Goal: Task Accomplishment & Management: Use online tool/utility

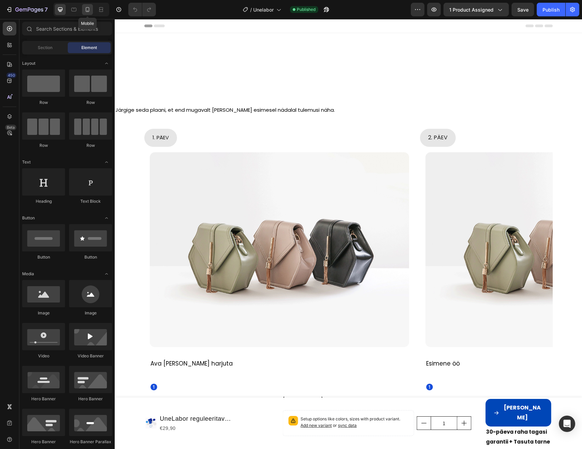
click at [90, 11] on icon at bounding box center [87, 9] width 7 height 7
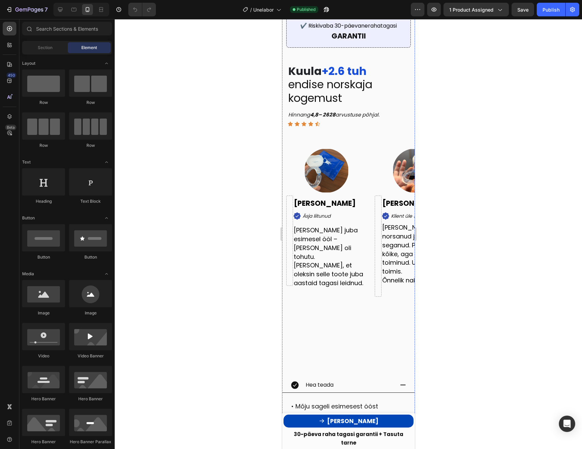
scroll to position [524, 0]
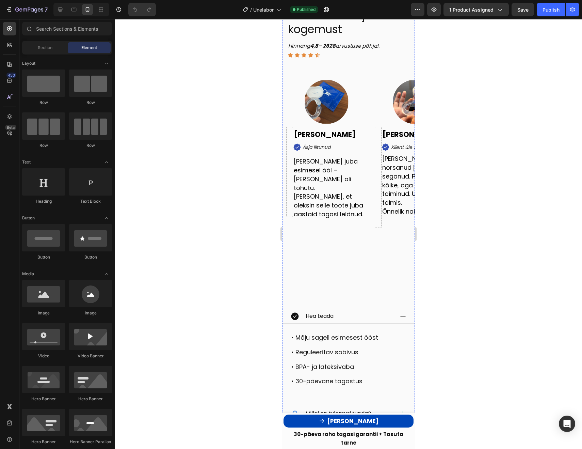
click at [357, 230] on div "Image [PERSON_NAME] Text Block Icon Äsja liitunud Text Block Row Toimis juba es…" at bounding box center [326, 190] width 89 height 221
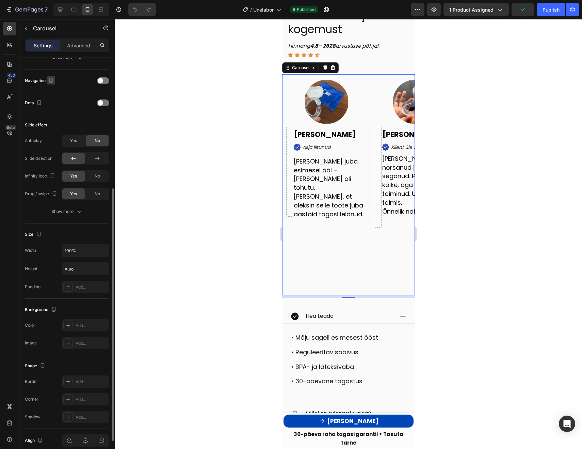
scroll to position [228, 0]
click at [103, 75] on div "Navigation" at bounding box center [67, 79] width 84 height 11
click at [103, 77] on div at bounding box center [103, 79] width 12 height 7
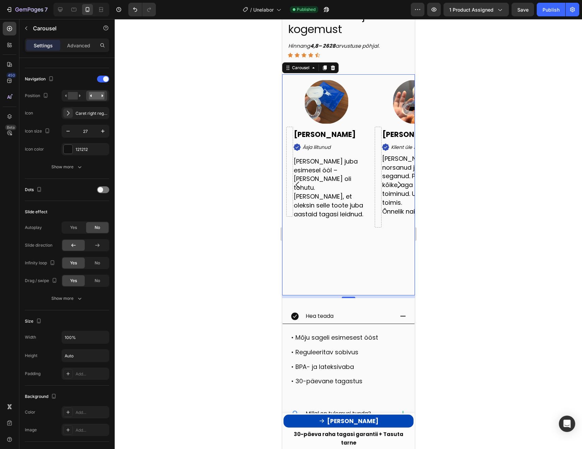
click at [401, 180] on icon "Carousel Next Arrow" at bounding box center [399, 184] width 9 height 9
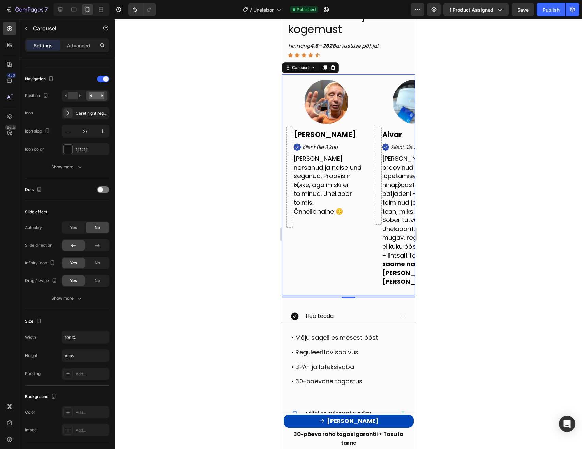
click at [401, 180] on icon "Carousel Next Arrow" at bounding box center [399, 184] width 9 height 9
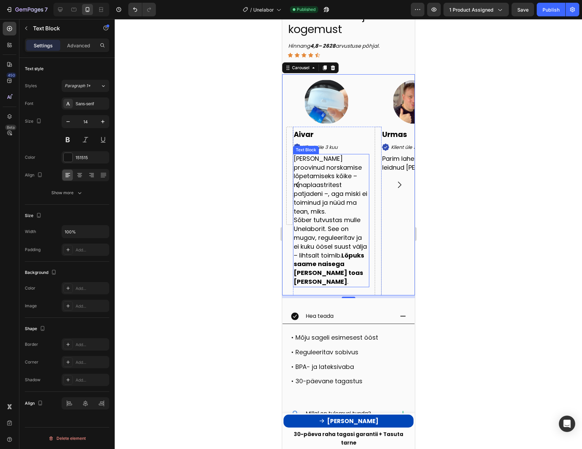
click at [356, 195] on span "[PERSON_NAME] proovinud norskamise lõpetamiseks kõike – ninaplaastritest patjad…" at bounding box center [330, 184] width 74 height 61
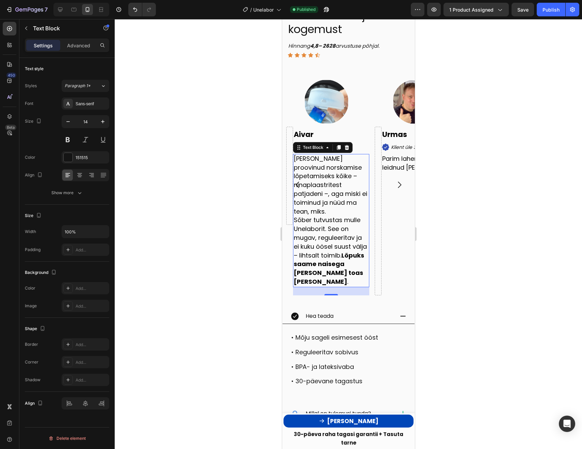
scroll to position [0, 0]
click at [79, 50] on div "Advanced" at bounding box center [79, 45] width 34 height 11
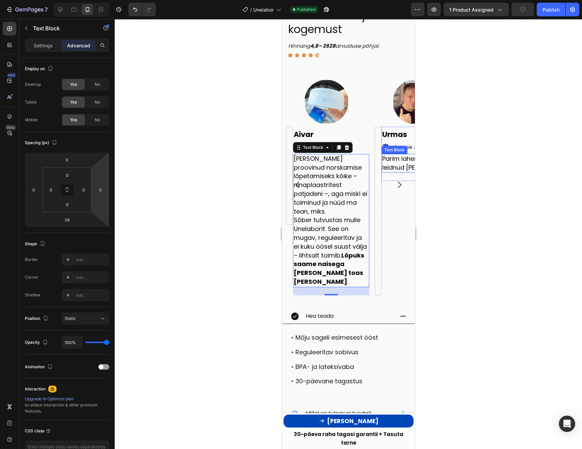
click at [393, 161] on span "Parim lahendus mis seni leidnud [PERSON_NAME]." at bounding box center [419, 162] width 74 height 17
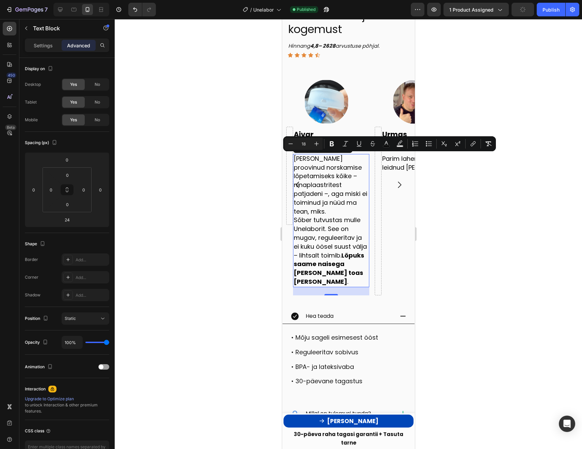
click at [332, 174] on span "[PERSON_NAME] proovinud norskamise lõpetamiseks kõike – ninaplaastritest patjad…" at bounding box center [330, 184] width 74 height 61
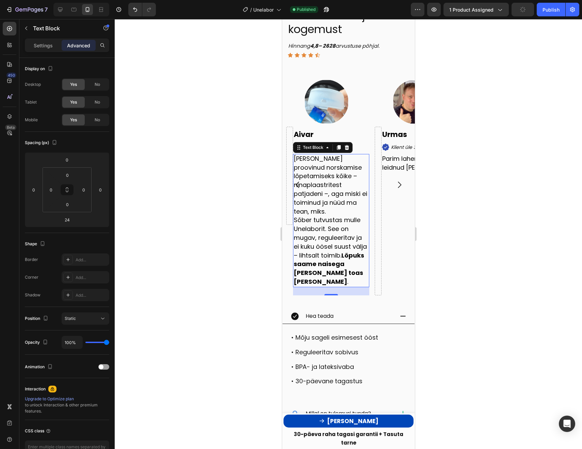
click at [332, 174] on span "[PERSON_NAME] proovinud norskamise lõpetamiseks kõike – ninaplaastritest patjad…" at bounding box center [330, 184] width 74 height 61
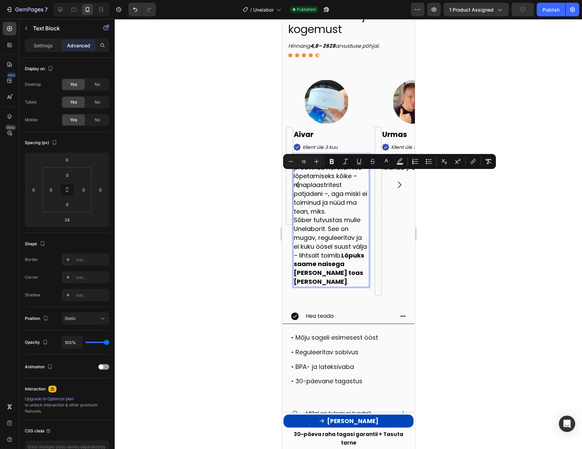
click at [346, 255] on strong "Lõpuks saame naisega [PERSON_NAME] toas [PERSON_NAME]" at bounding box center [328, 268] width 70 height 35
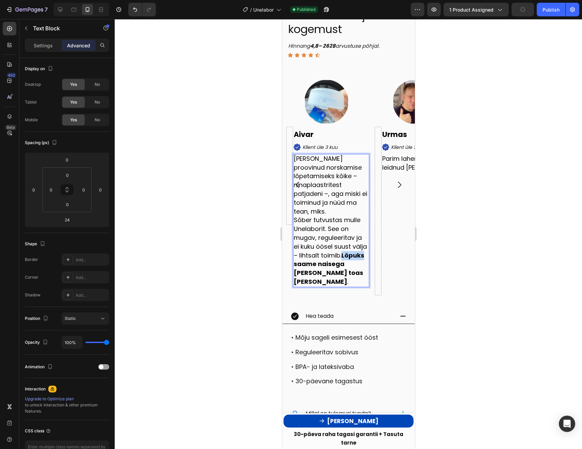
click at [346, 255] on strong "Lõpuks saame naisega [PERSON_NAME] toas [PERSON_NAME]" at bounding box center [328, 268] width 70 height 35
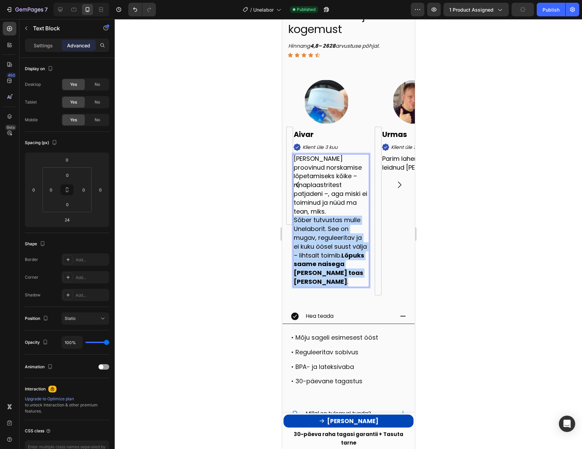
click at [346, 255] on strong "Lõpuks saame naisega [PERSON_NAME] toas [PERSON_NAME]" at bounding box center [328, 268] width 70 height 35
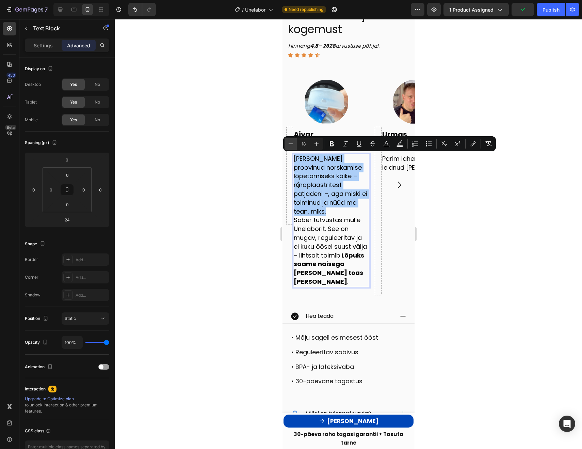
click at [290, 144] on icon "Editor contextual toolbar" at bounding box center [290, 143] width 7 height 7
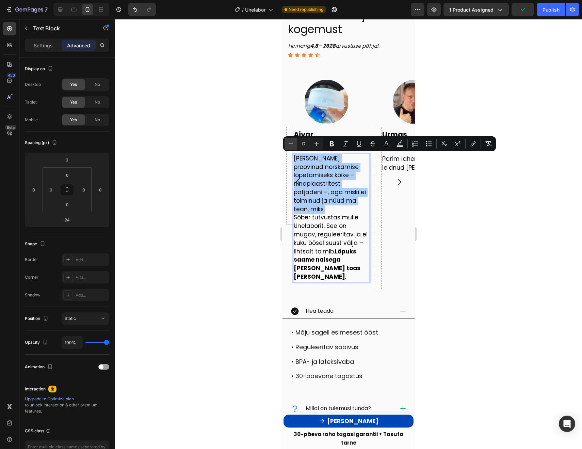
click at [290, 144] on icon "Editor contextual toolbar" at bounding box center [290, 143] width 7 height 7
type input "16"
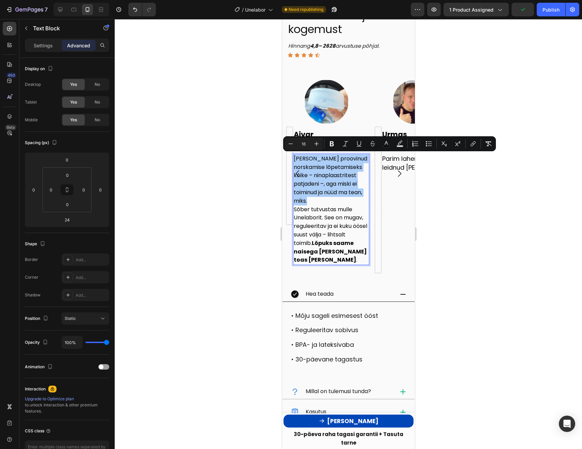
click at [244, 198] on div at bounding box center [348, 234] width 467 height 430
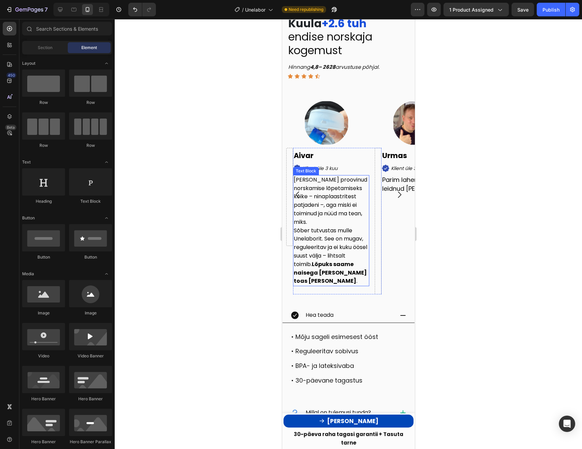
scroll to position [502, 0]
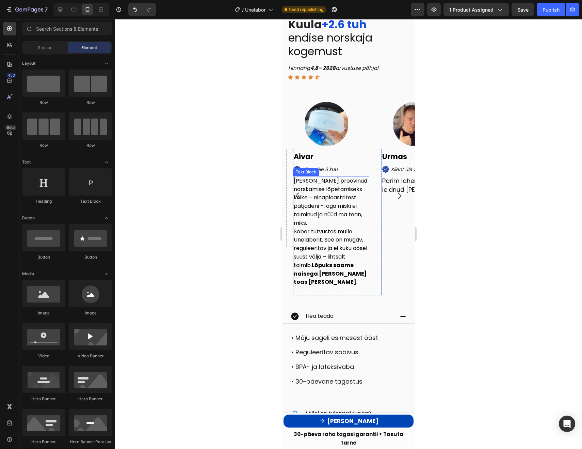
click at [327, 210] on span "[PERSON_NAME] proovinud norskamise lõpetamiseks kõike – ninaplaastritest patjad…" at bounding box center [330, 202] width 74 height 50
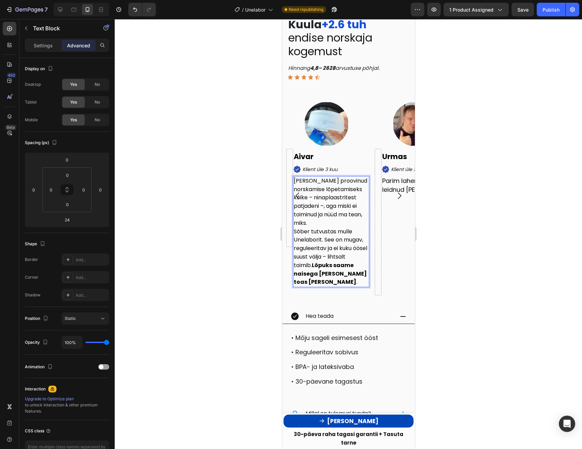
click at [300, 206] on span "[PERSON_NAME] proovinud norskamise lõpetamiseks kõike – ninaplaastritest patjad…" at bounding box center [330, 202] width 74 height 50
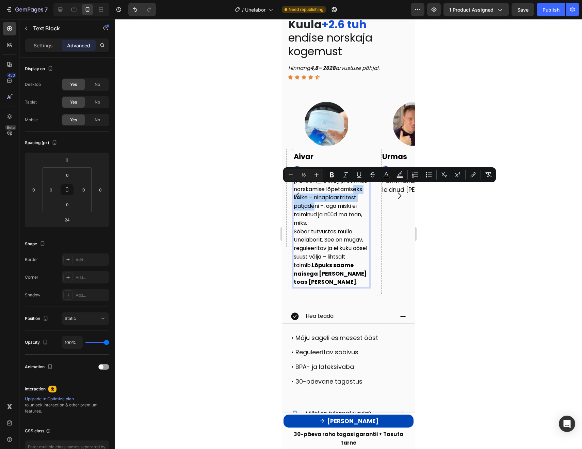
drag, startPoint x: 300, startPoint y: 206, endPoint x: 344, endPoint y: 190, distance: 46.7
click at [344, 190] on span "[PERSON_NAME] proovinud norskamise lõpetamiseks kõike – ninaplaastritest patjad…" at bounding box center [330, 202] width 74 height 50
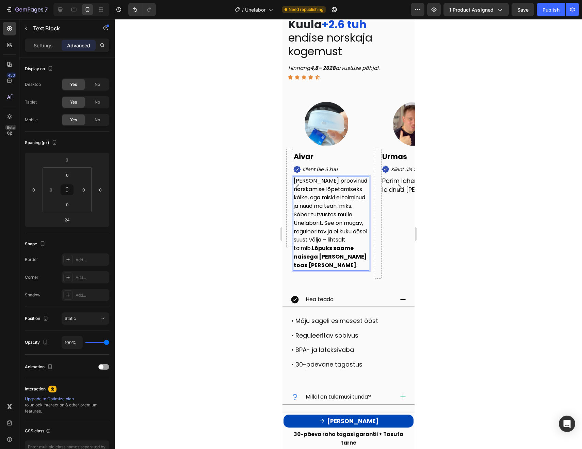
click at [357, 258] on strong "Lõpuks saame naisega [PERSON_NAME] toas [PERSON_NAME]" at bounding box center [329, 256] width 73 height 25
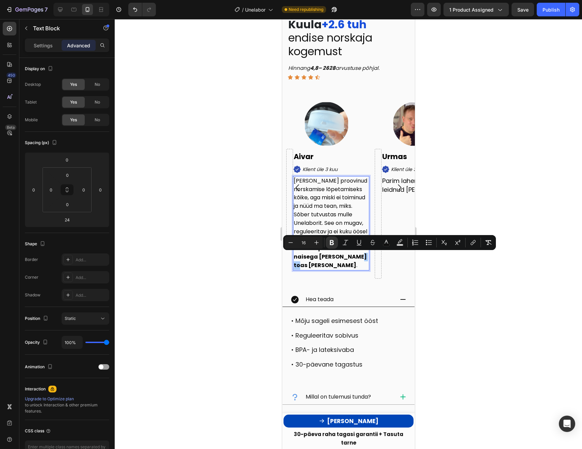
click at [433, 270] on div at bounding box center [348, 234] width 467 height 430
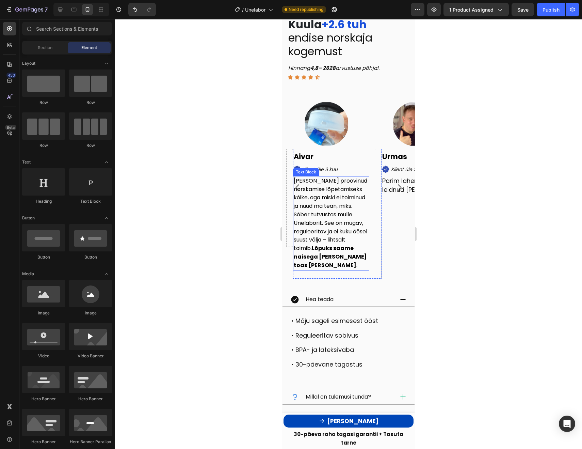
click at [325, 257] on strong "Lõpuks saame naisega [PERSON_NAME] toas [PERSON_NAME]" at bounding box center [329, 256] width 73 height 25
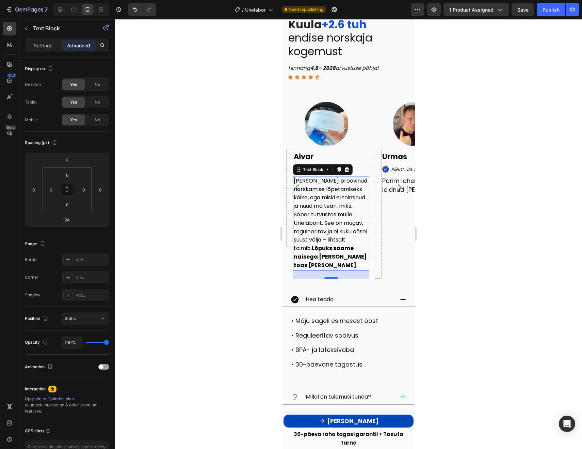
click at [428, 247] on div at bounding box center [348, 234] width 467 height 430
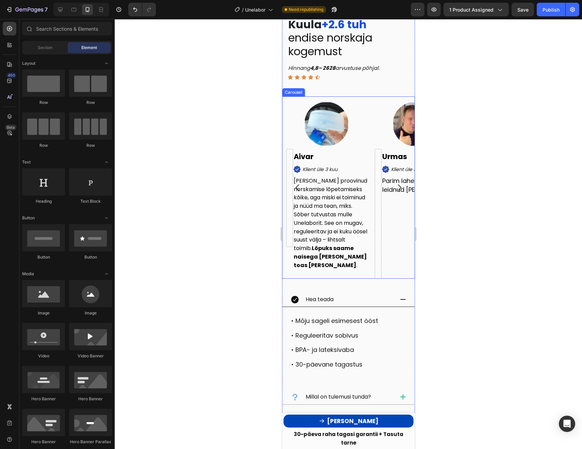
click at [400, 188] on icon "Carousel Next Arrow" at bounding box center [399, 187] width 9 height 9
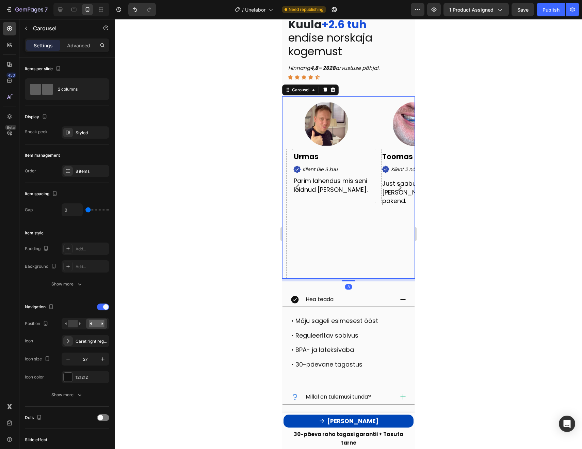
click at [400, 188] on icon "Carousel Next Arrow" at bounding box center [399, 187] width 9 height 9
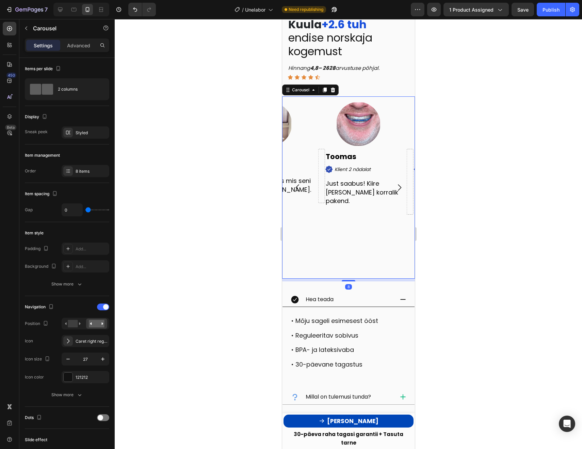
click at [468, 200] on div at bounding box center [348, 234] width 467 height 430
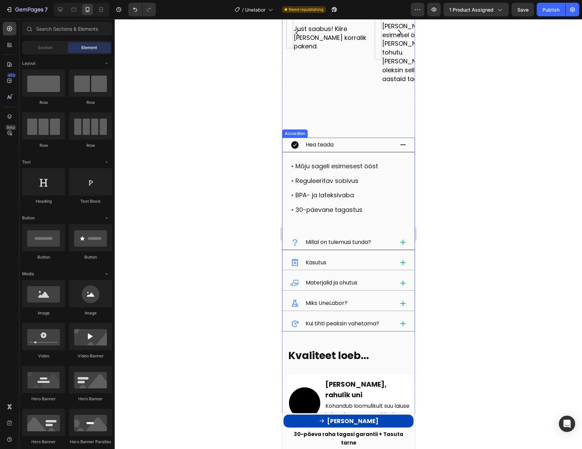
scroll to position [652, 0]
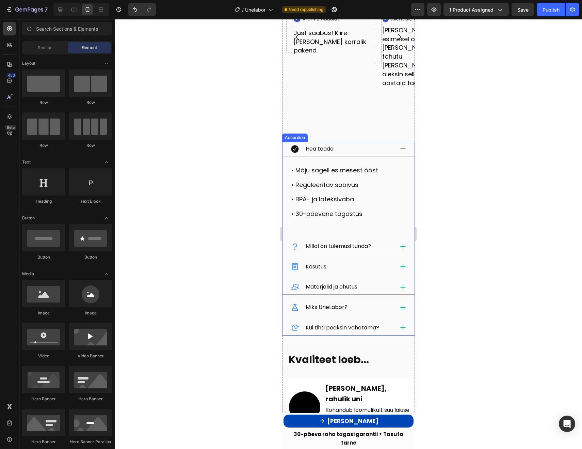
click at [386, 322] on div "Kui tihti peaksin vahetama?" at bounding box center [348, 327] width 132 height 15
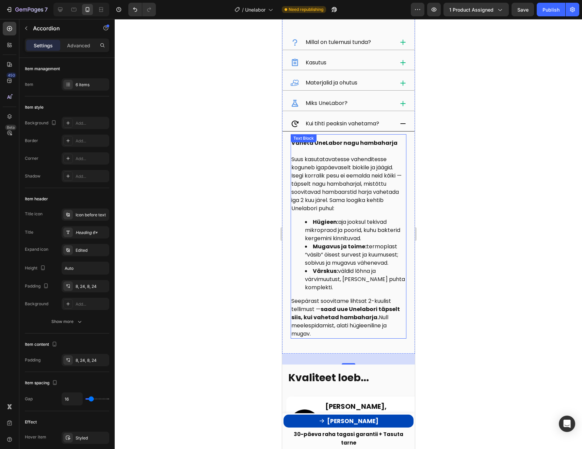
scroll to position [802, 0]
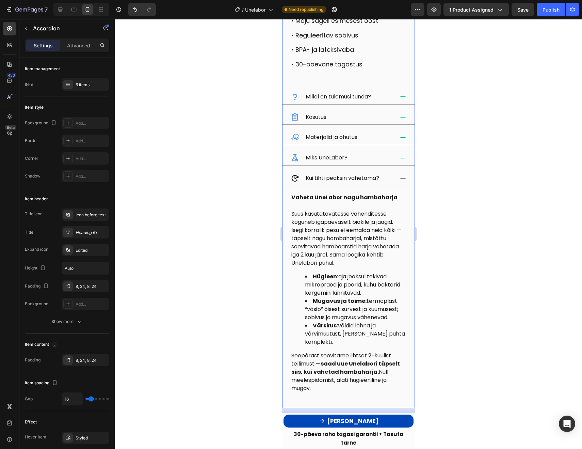
click at [405, 177] on icon at bounding box center [402, 178] width 7 height 7
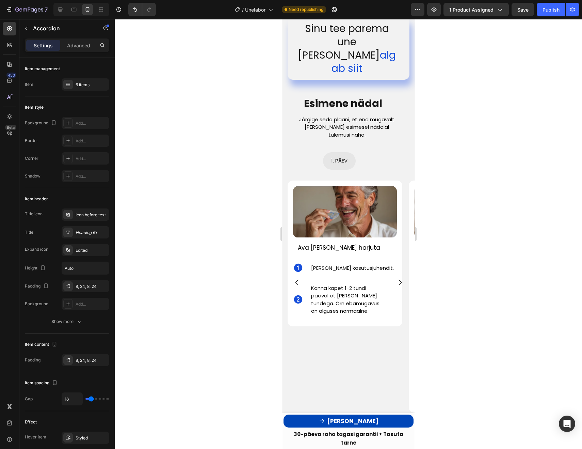
scroll to position [1834, 0]
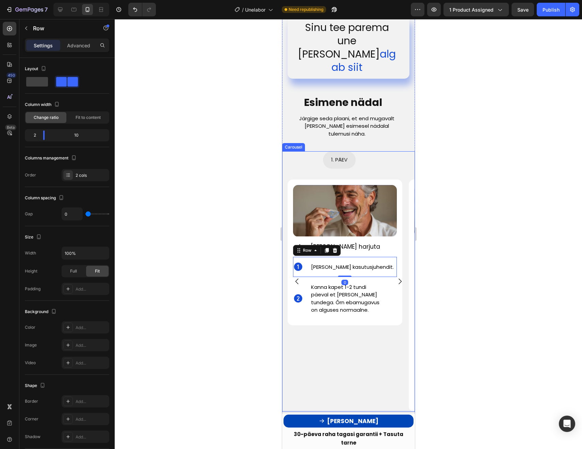
click at [398, 285] on icon "Carousel Next Arrow" at bounding box center [400, 281] width 8 height 8
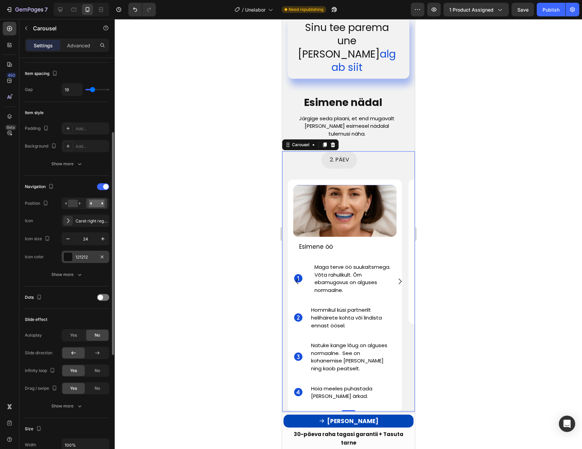
scroll to position [117, 0]
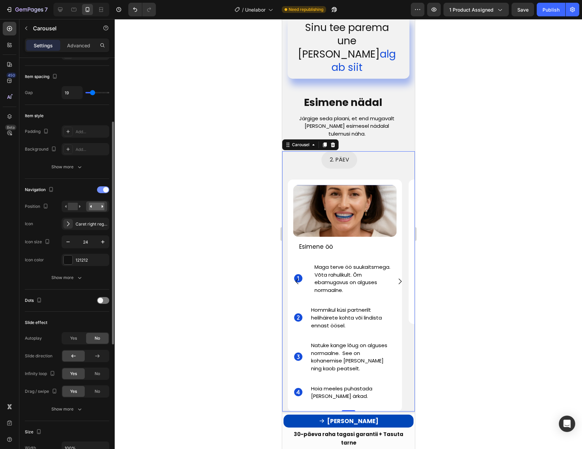
click at [101, 187] on div at bounding box center [103, 189] width 12 height 7
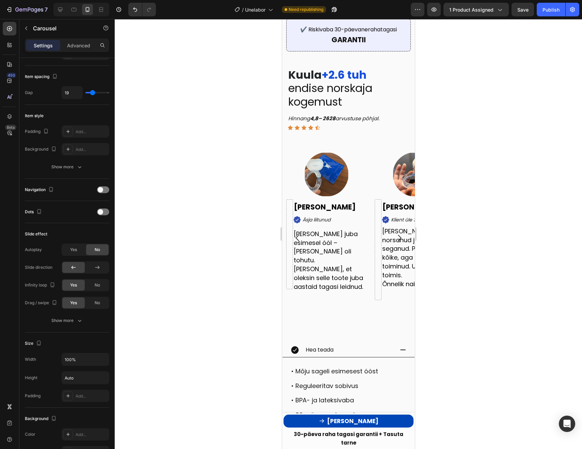
scroll to position [451, 0]
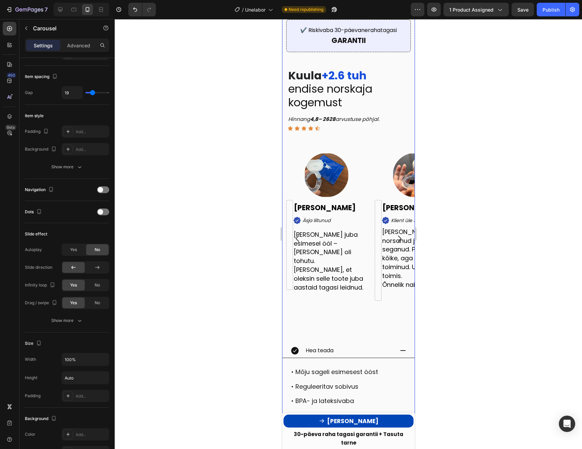
click at [382, 140] on div "Uneeksperdid soovitavad Heading Icon • Heading • Heading Row Icon Icon Icon Ico…" at bounding box center [348, 304] width 133 height 1065
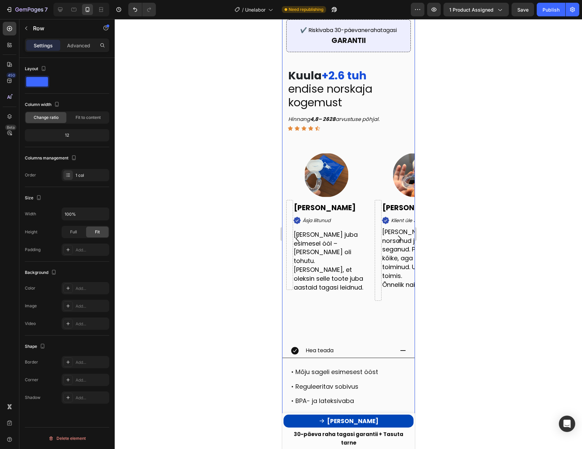
scroll to position [0, 0]
click at [375, 317] on div "Image [PERSON_NAME] Text Block Icon Klient üle 3 kuu Text Block Row [PERSON_NAM…" at bounding box center [414, 244] width 89 height 182
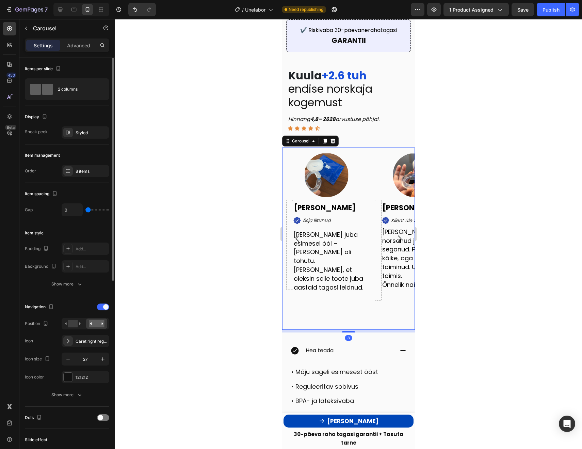
click at [104, 310] on div "Navigation" at bounding box center [67, 306] width 84 height 11
click at [102, 307] on div at bounding box center [103, 306] width 12 height 7
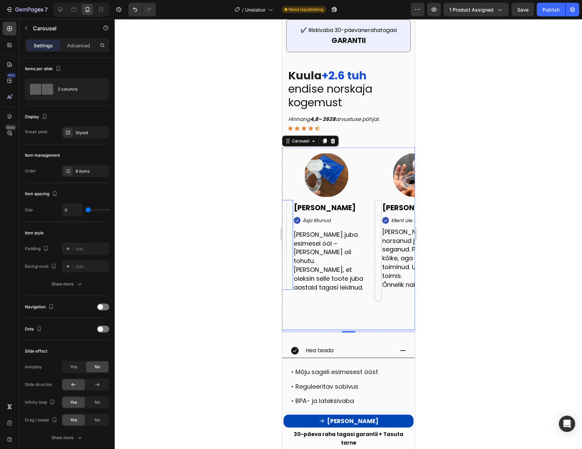
click at [253, 236] on div at bounding box center [348, 234] width 467 height 430
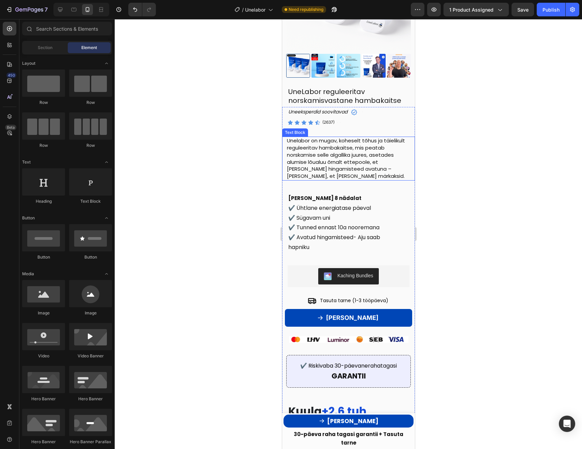
scroll to position [116, 0]
click at [553, 6] on div "Publish" at bounding box center [551, 9] width 17 height 7
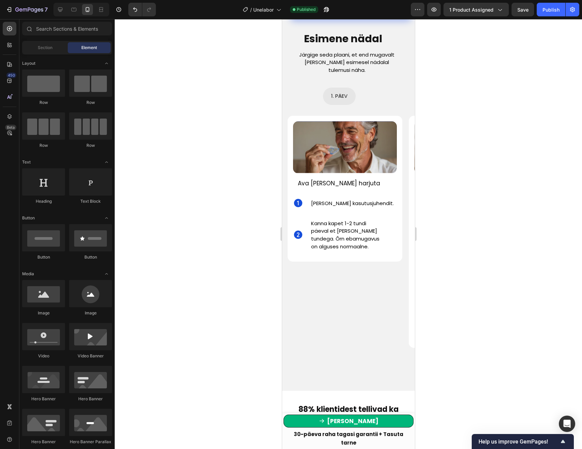
scroll to position [1925, 0]
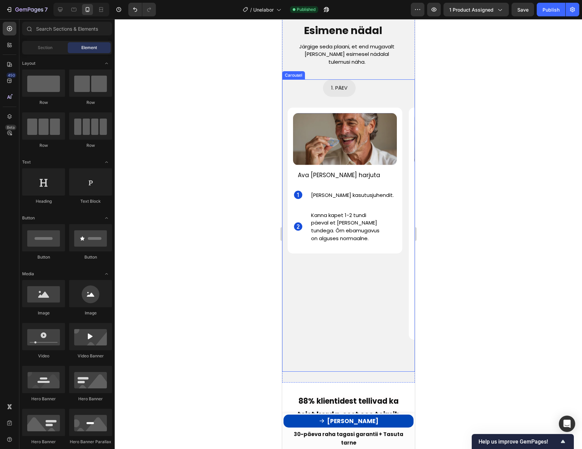
click at [332, 260] on div "1. PÄEV Button Image Ava [PERSON_NAME] harjuta Text Block Icon [PERSON_NAME] ka…" at bounding box center [339, 225] width 115 height 292
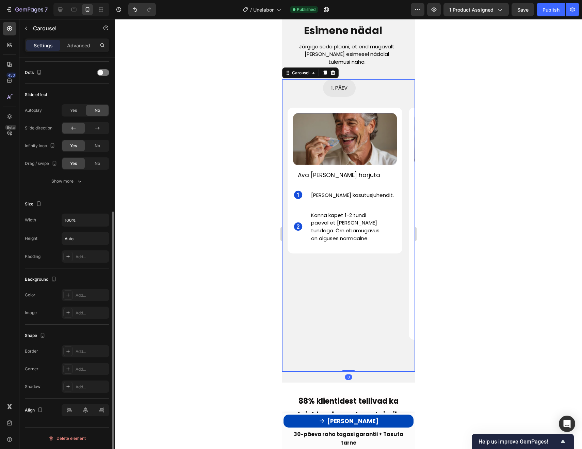
scroll to position [242, 0]
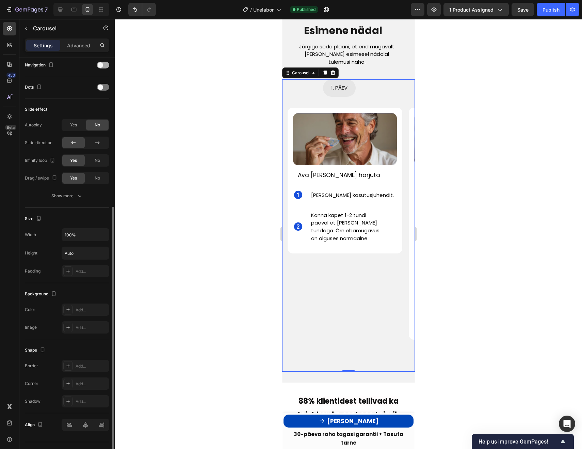
click at [106, 63] on div at bounding box center [103, 65] width 12 height 7
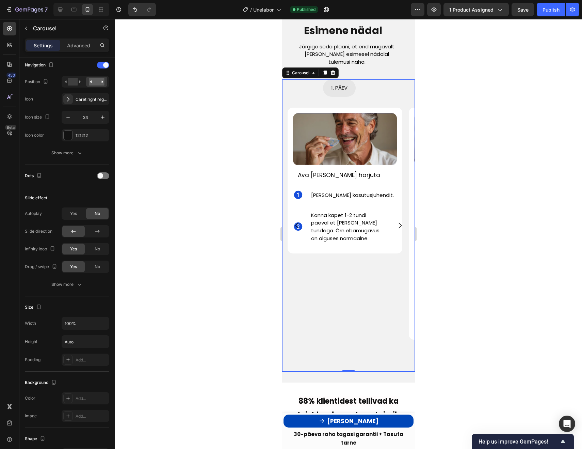
click at [296, 221] on icon "Carousel Back Arrow" at bounding box center [297, 225] width 8 height 8
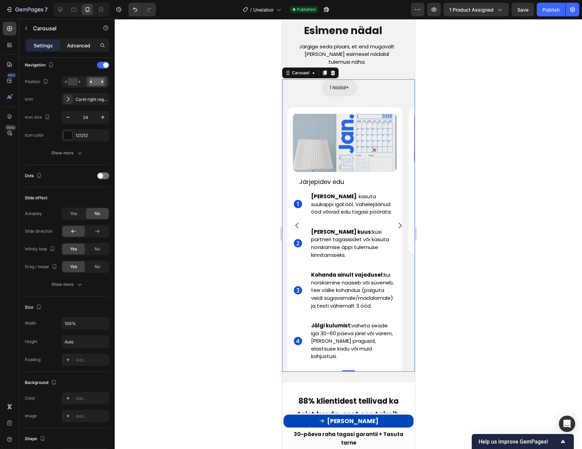
click at [68, 50] on div "Advanced" at bounding box center [79, 45] width 34 height 11
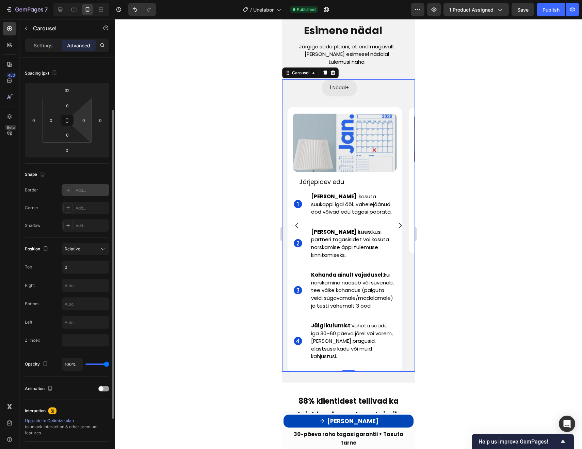
scroll to position [69, 0]
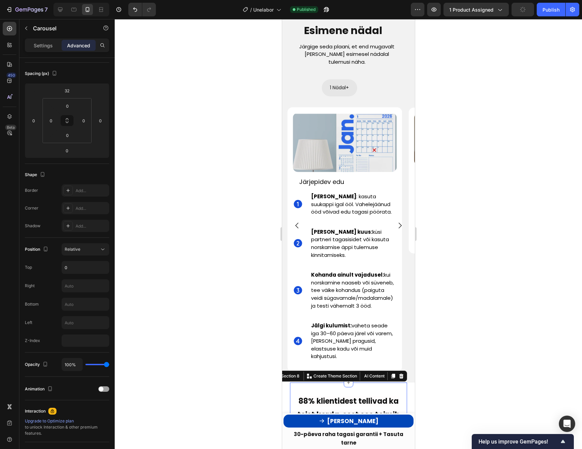
click at [340, 382] on div "88% klientidest tellivad ka teist korda, sest see toimib Heading Hinnang 4,8– 2…" at bounding box center [348, 412] width 117 height 60
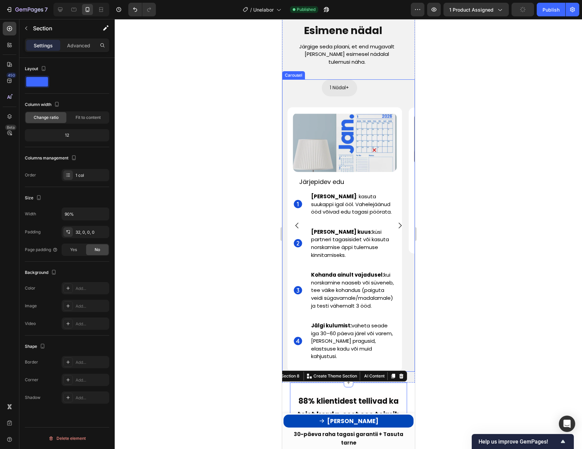
click at [444, 324] on div at bounding box center [348, 234] width 467 height 430
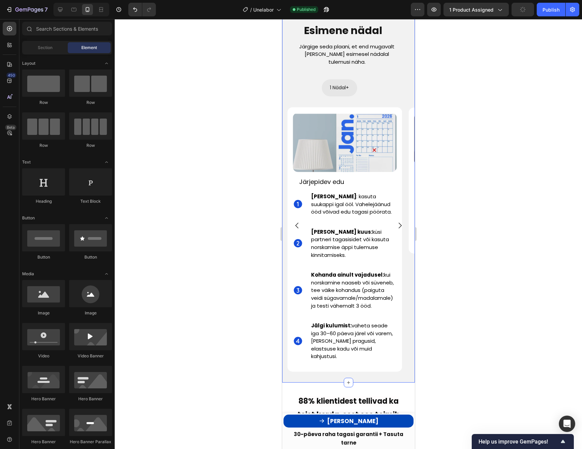
click at [367, 343] on div "Sinu tee parema une [PERSON_NAME] algab siit Text Block Esimene nädal Text Bloc…" at bounding box center [348, 157] width 133 height 449
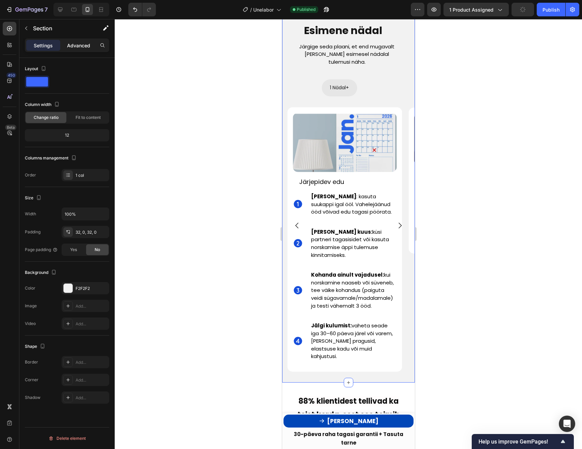
click at [77, 41] on div "Advanced" at bounding box center [79, 45] width 34 height 11
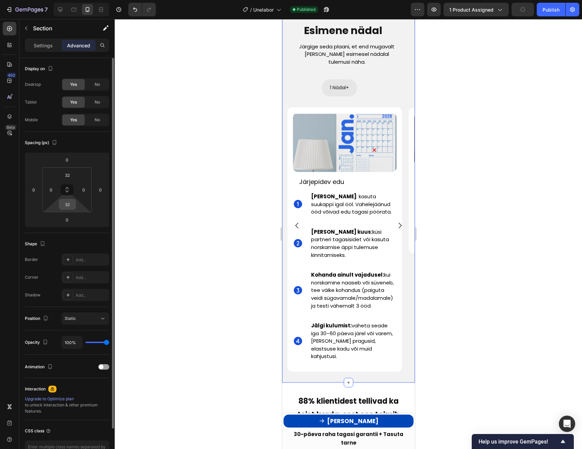
click at [67, 200] on input "32" at bounding box center [68, 204] width 14 height 10
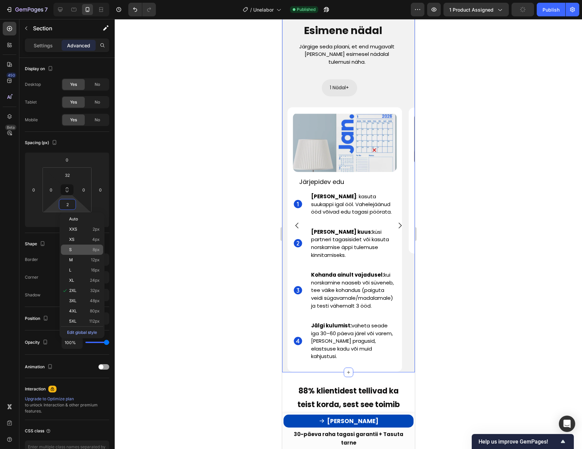
click at [73, 250] on p "S 8px" at bounding box center [84, 249] width 31 height 5
type input "8"
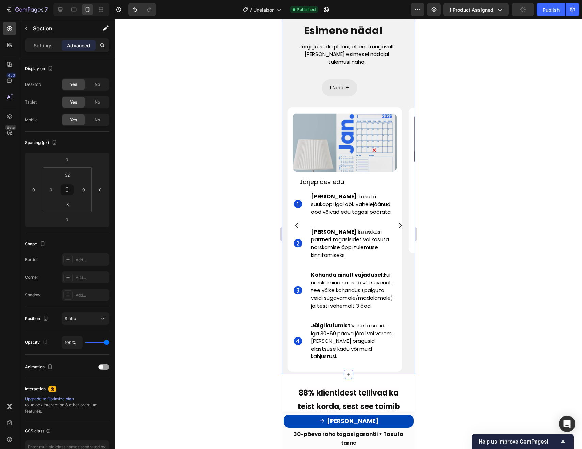
click at [484, 221] on div at bounding box center [348, 234] width 467 height 430
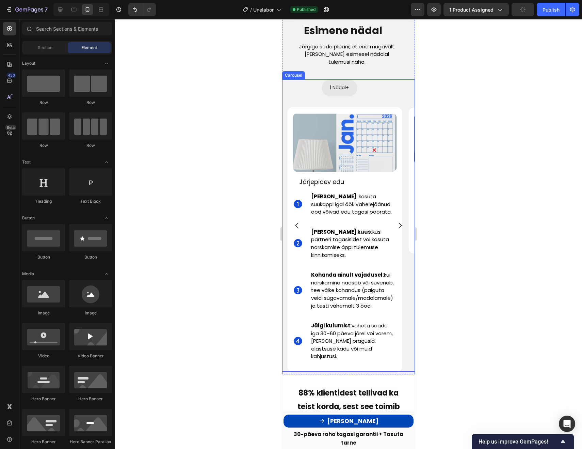
click at [399, 223] on icon "Carousel Next Arrow" at bounding box center [399, 226] width 3 height 6
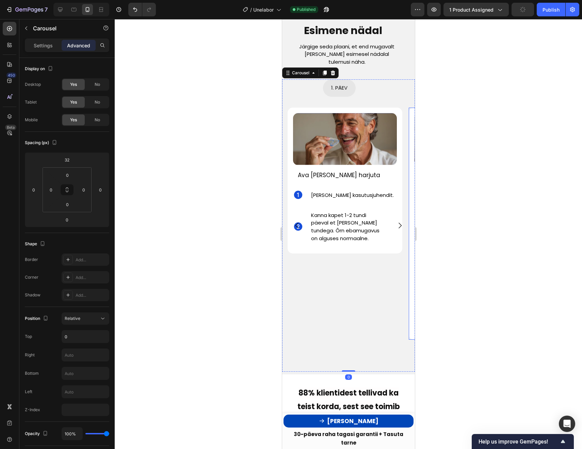
click at [465, 204] on div at bounding box center [348, 234] width 467 height 430
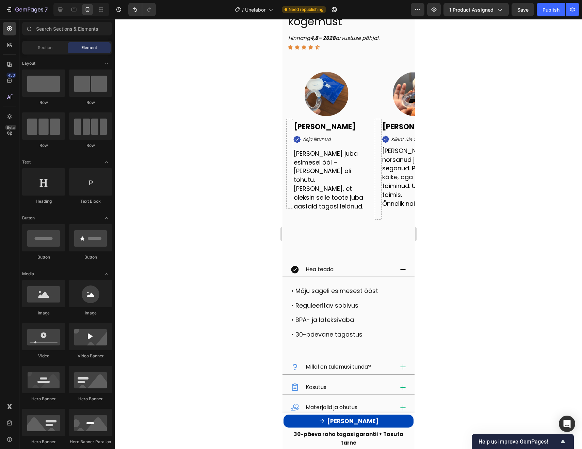
scroll to position [530, 0]
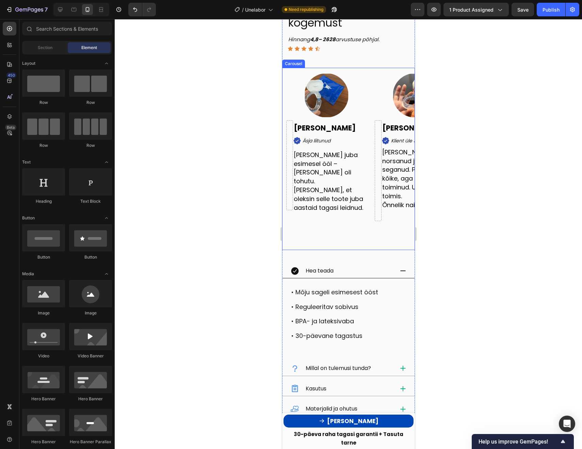
click at [339, 218] on div "Image [PERSON_NAME] Text Block Icon Äsja liitunud Text Block Row Toimis juba es…" at bounding box center [326, 164] width 89 height 182
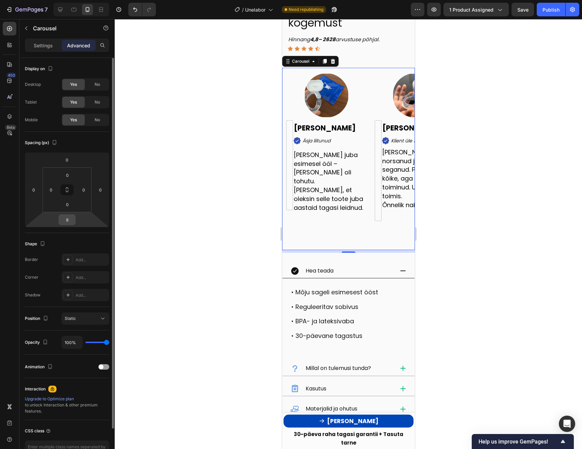
click at [70, 224] on input "8" at bounding box center [67, 219] width 14 height 10
type input "0"
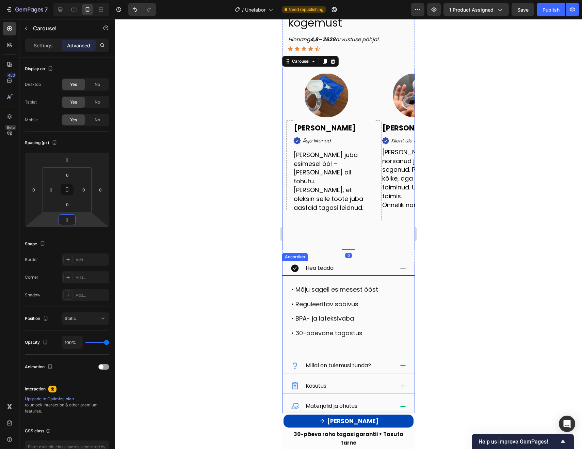
click at [356, 269] on div "Hea teada" at bounding box center [342, 268] width 104 height 9
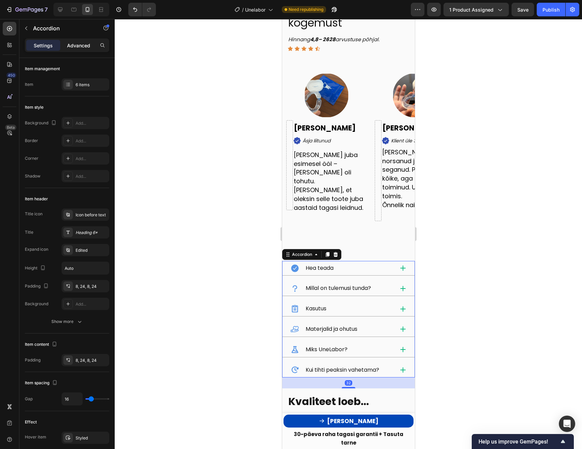
click at [84, 47] on p "Advanced" at bounding box center [78, 45] width 23 height 7
type input "100%"
type input "100"
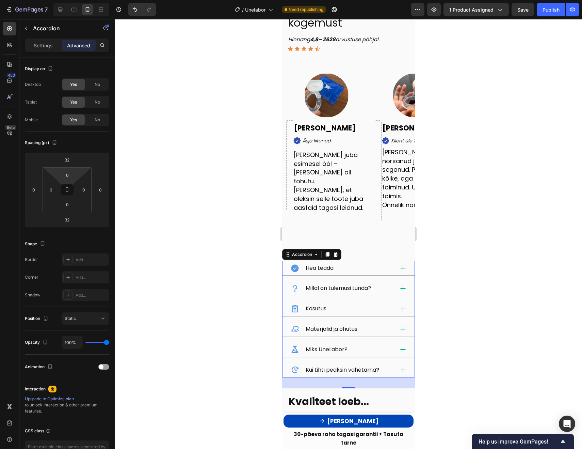
click at [72, 0] on html "7 Version history / Unelabor Need republishing Preview 1 product assigned Save …" at bounding box center [291, 0] width 582 height 0
type input "2"
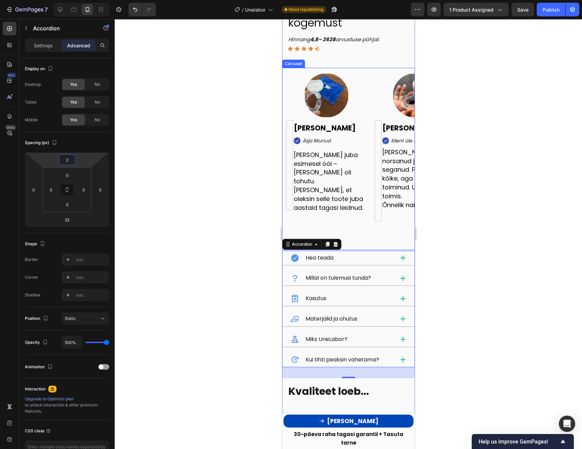
click at [359, 214] on div "Image [PERSON_NAME] Text Block Icon Äsja liitunud Text Block Row Toimis juba es…" at bounding box center [326, 164] width 89 height 182
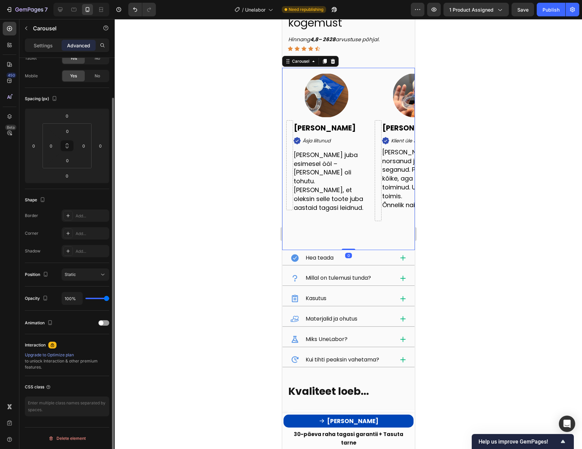
scroll to position [44, 0]
click at [48, 48] on p "Settings" at bounding box center [43, 45] width 19 height 7
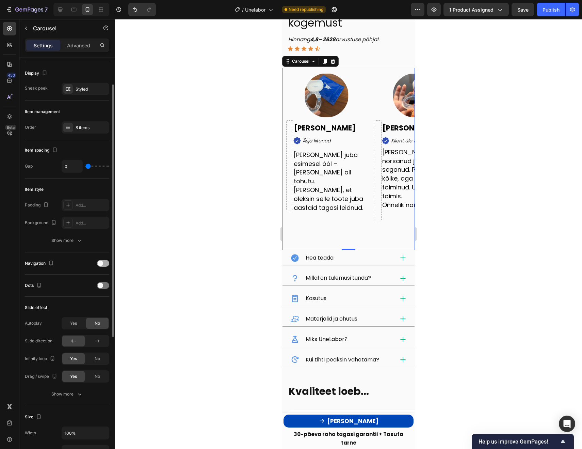
click at [103, 264] on div at bounding box center [103, 263] width 12 height 7
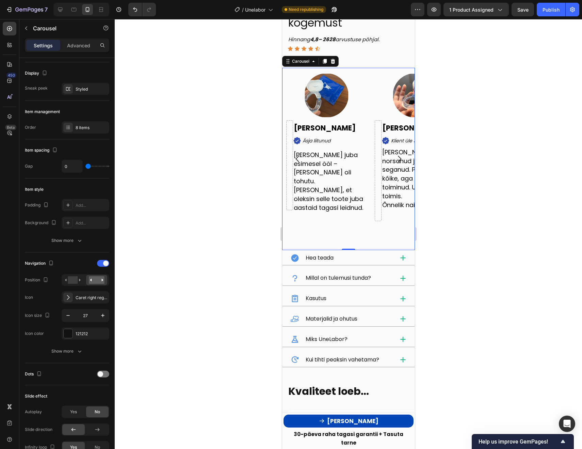
click at [400, 158] on icon "Carousel Next Arrow" at bounding box center [399, 159] width 3 height 6
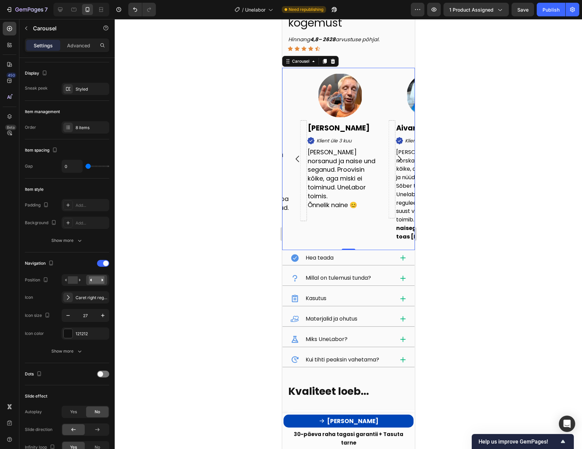
click at [400, 158] on icon "Carousel Next Arrow" at bounding box center [399, 159] width 3 height 6
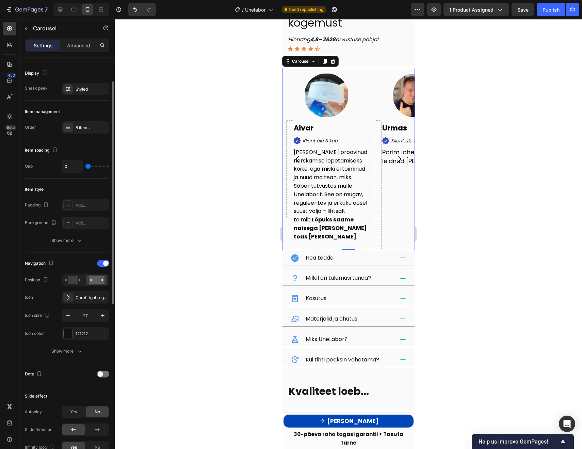
click at [106, 268] on div "Navigation" at bounding box center [67, 263] width 84 height 11
click at [103, 262] on span at bounding box center [105, 262] width 5 height 5
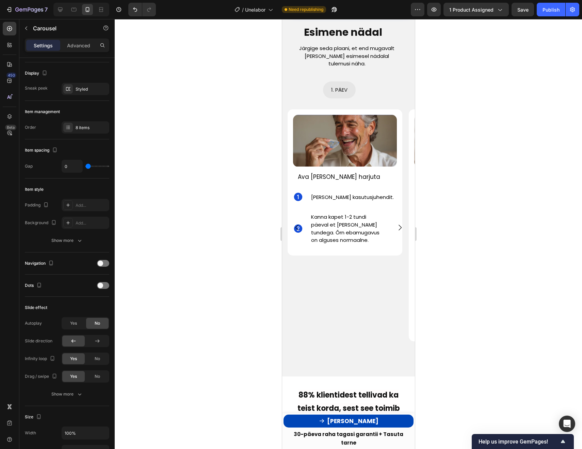
scroll to position [1833, 0]
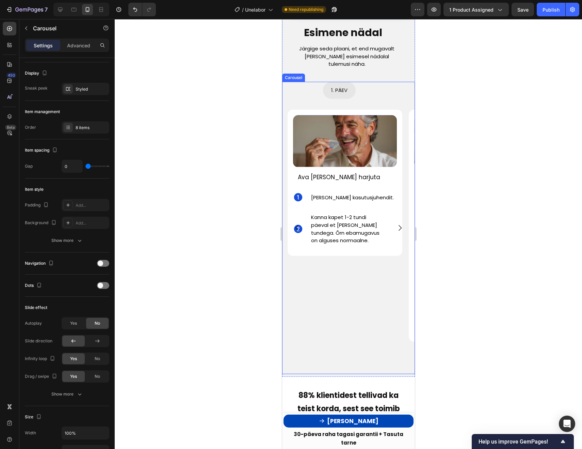
click at [363, 231] on div "1. PÄEV Button Image Ava [PERSON_NAME] harjuta Text Block Icon [PERSON_NAME] ka…" at bounding box center [339, 228] width 115 height 292
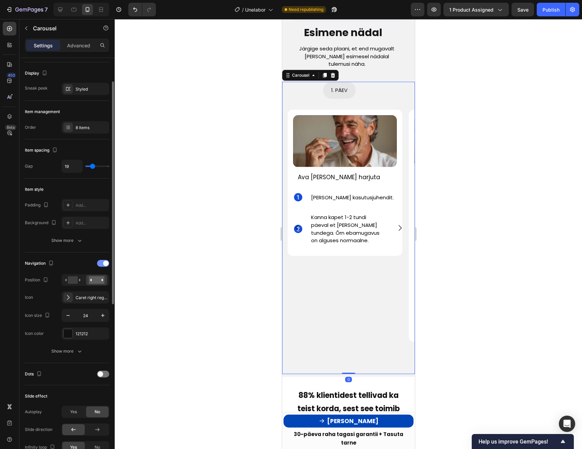
click at [102, 265] on div at bounding box center [103, 263] width 12 height 7
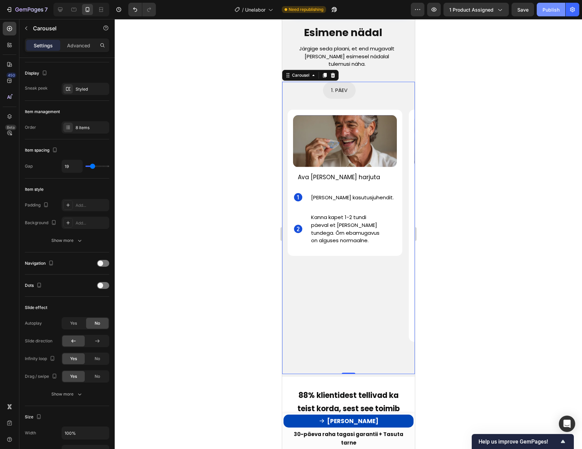
click at [549, 11] on div "Publish" at bounding box center [551, 9] width 17 height 7
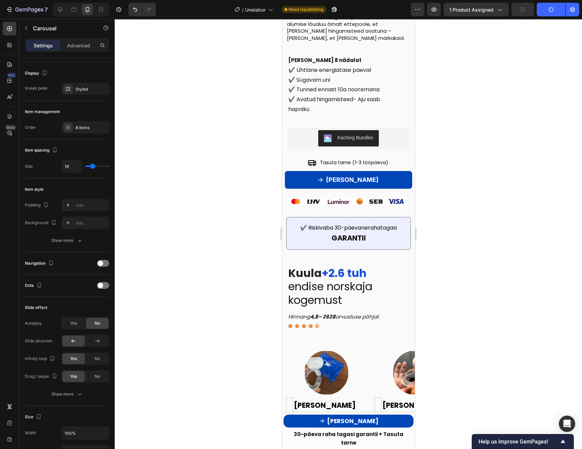
scroll to position [0, 0]
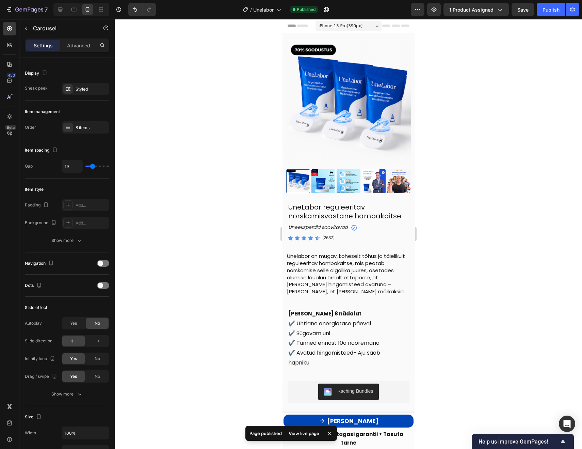
click at [308, 433] on div "View live page" at bounding box center [304, 433] width 39 height 10
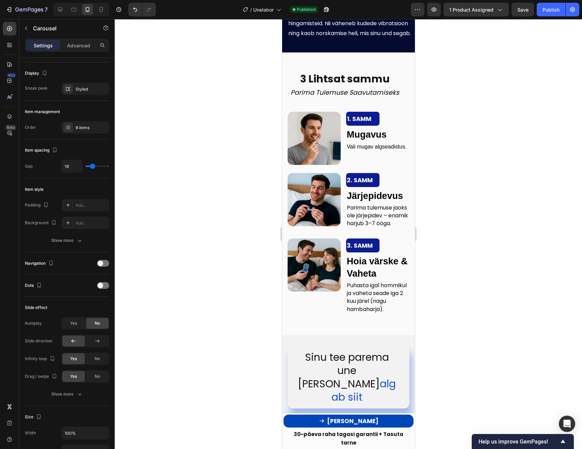
scroll to position [1511, 0]
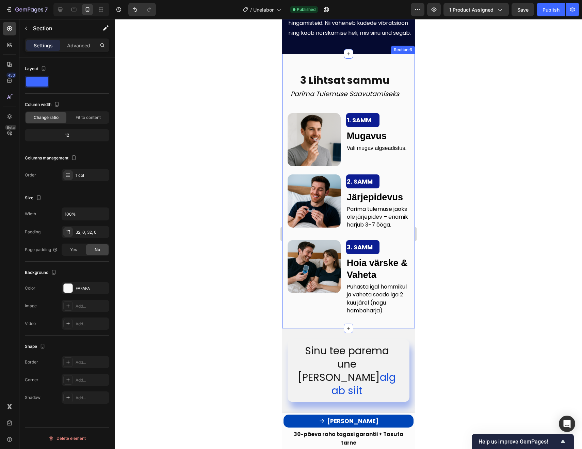
click at [314, 327] on div "3 Lihtsat sammu Text Block Parima Tulemuse Saavutamiseks Text Block Row Image 1…" at bounding box center [348, 191] width 133 height 274
click at [71, 288] on div at bounding box center [68, 288] width 9 height 9
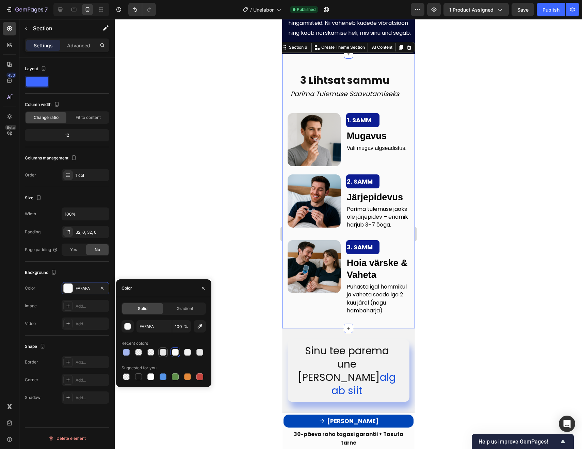
click at [162, 353] on div at bounding box center [163, 352] width 7 height 7
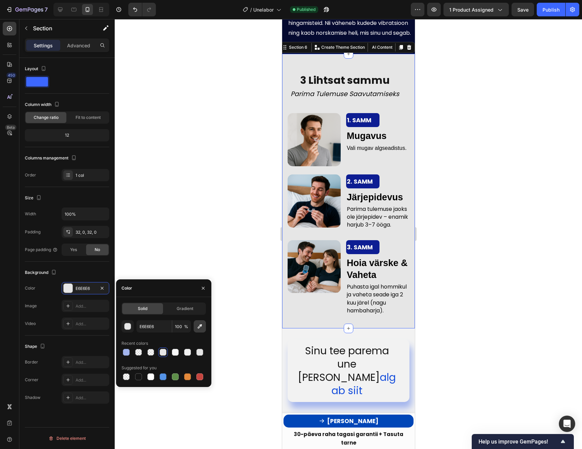
click at [203, 321] on button "button" at bounding box center [200, 326] width 12 height 12
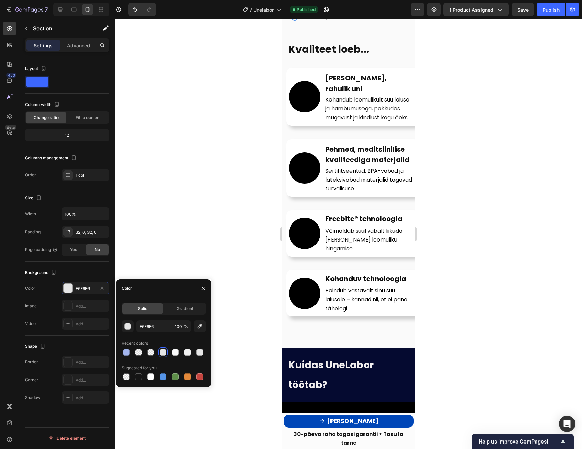
scroll to position [945, 0]
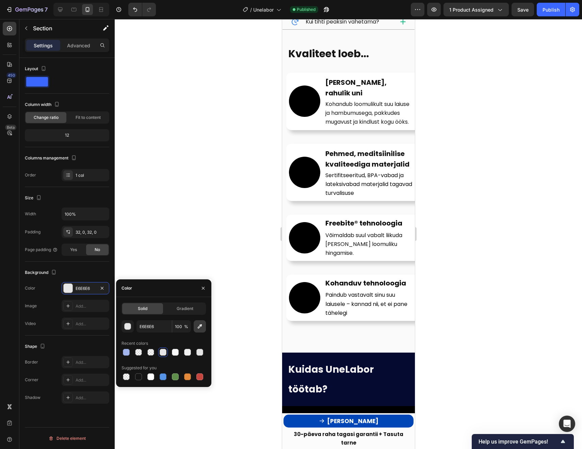
click at [199, 329] on icon "button" at bounding box center [199, 326] width 7 height 7
type input "FAFAFA"
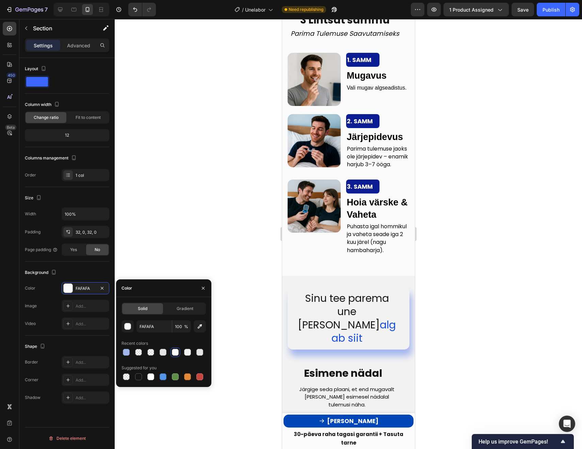
scroll to position [1571, 0]
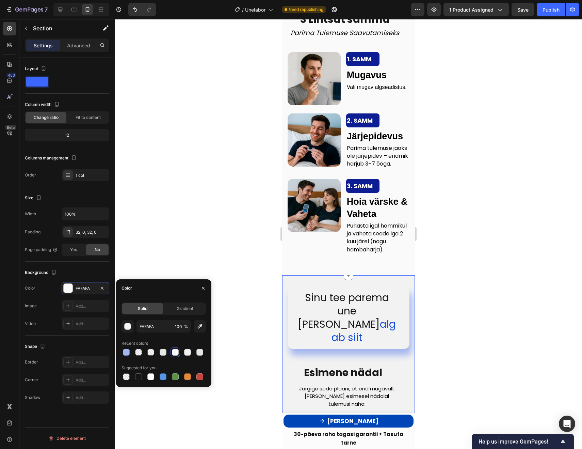
click at [508, 313] on div at bounding box center [348, 234] width 467 height 430
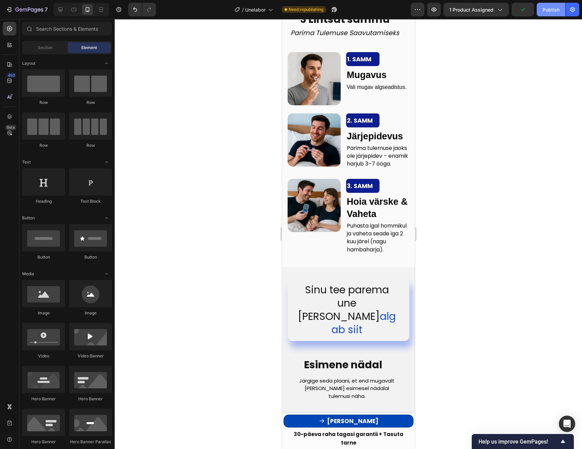
click at [550, 15] on button "Publish" at bounding box center [551, 10] width 29 height 14
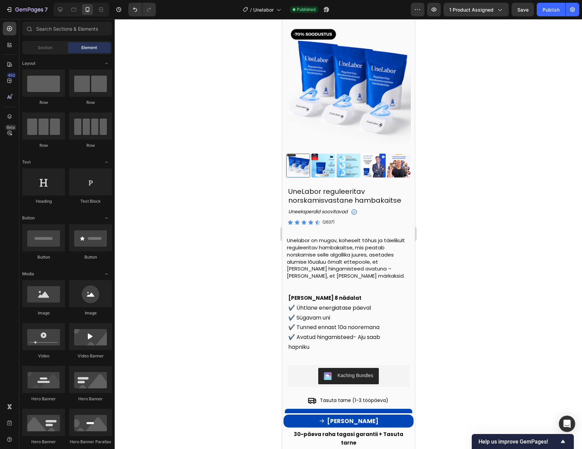
scroll to position [0, 0]
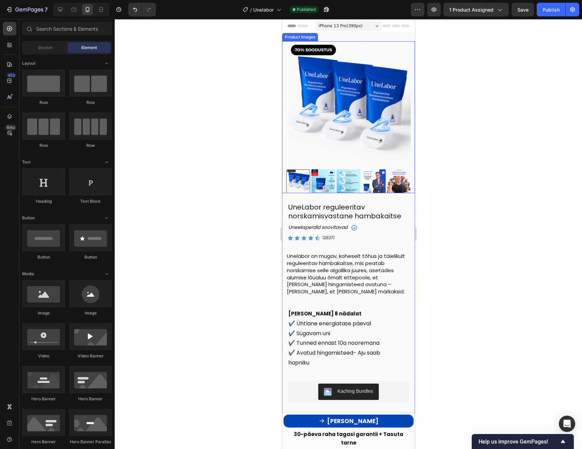
click at [323, 185] on img at bounding box center [323, 181] width 24 height 24
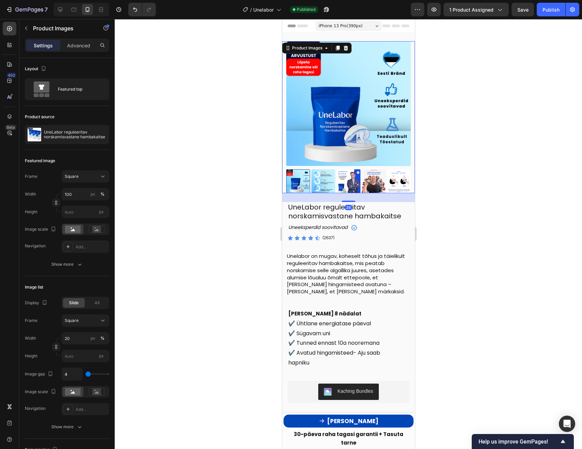
click at [326, 184] on img at bounding box center [323, 181] width 24 height 24
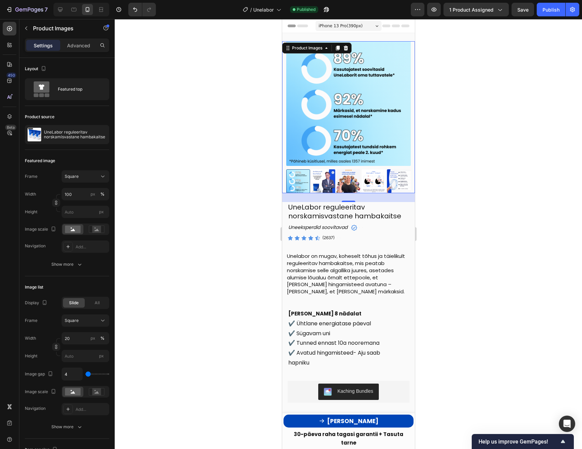
click at [326, 184] on img at bounding box center [323, 181] width 24 height 24
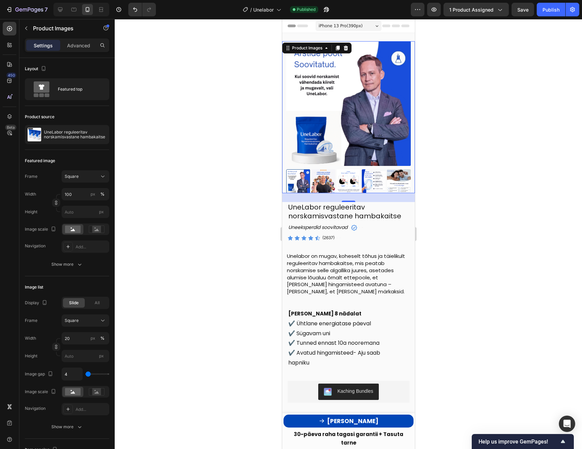
click at [321, 181] on img at bounding box center [323, 181] width 24 height 24
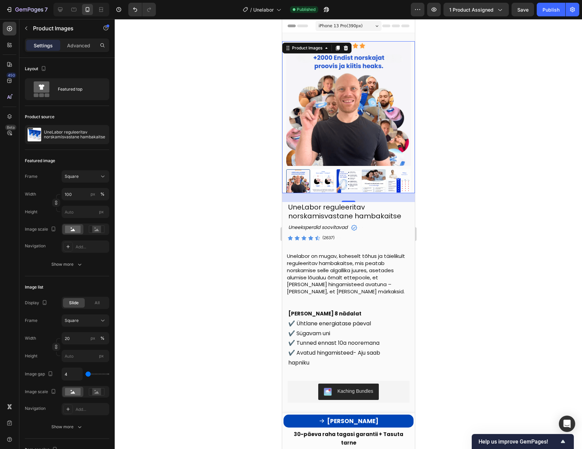
click at [328, 182] on img at bounding box center [323, 181] width 24 height 24
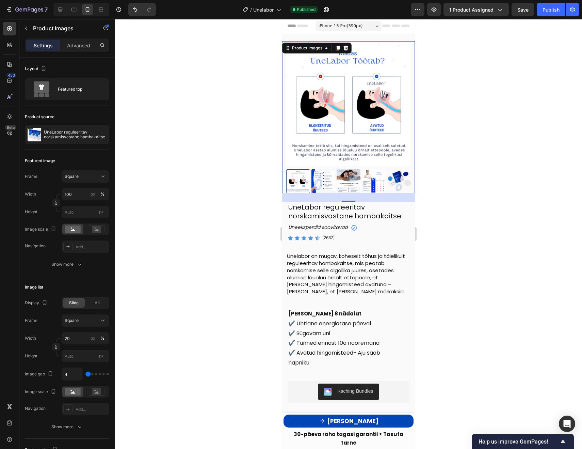
click at [324, 183] on img at bounding box center [323, 181] width 24 height 24
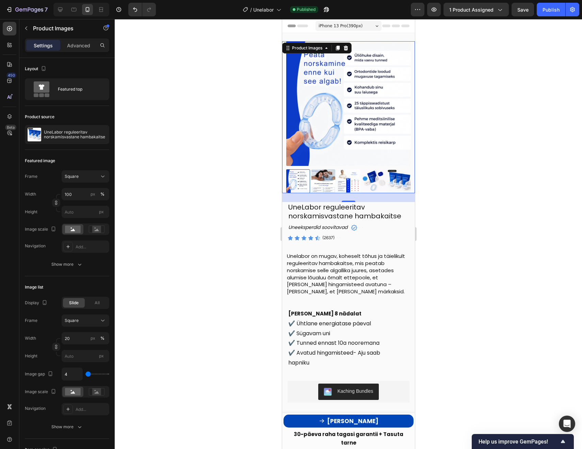
click at [325, 175] on img at bounding box center [323, 181] width 24 height 24
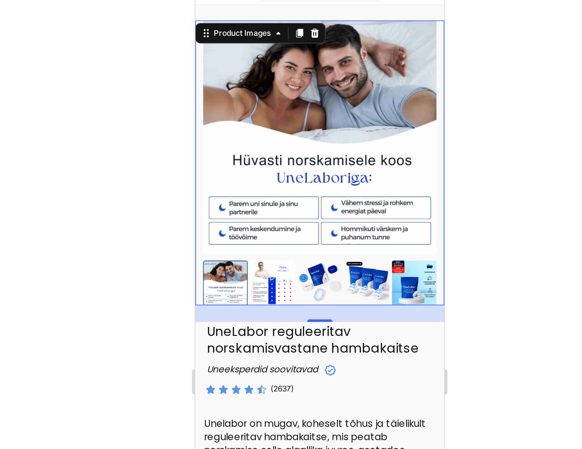
click at [238, 144] on img at bounding box center [236, 141] width 24 height 24
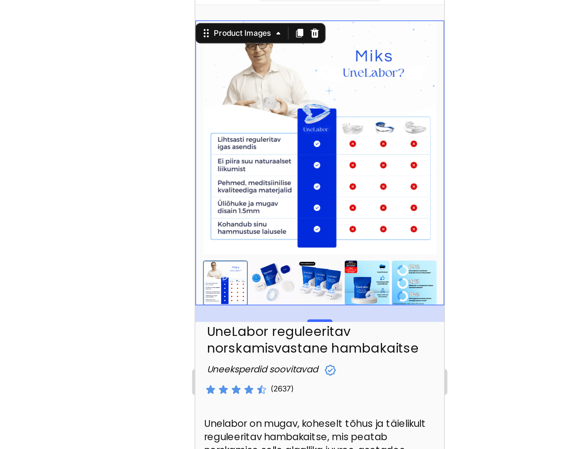
click at [217, 132] on div at bounding box center [348, 234] width 467 height 430
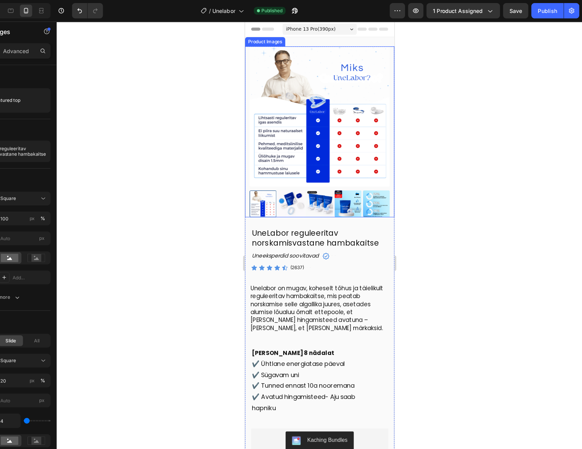
click at [282, 189] on img at bounding box center [286, 184] width 24 height 24
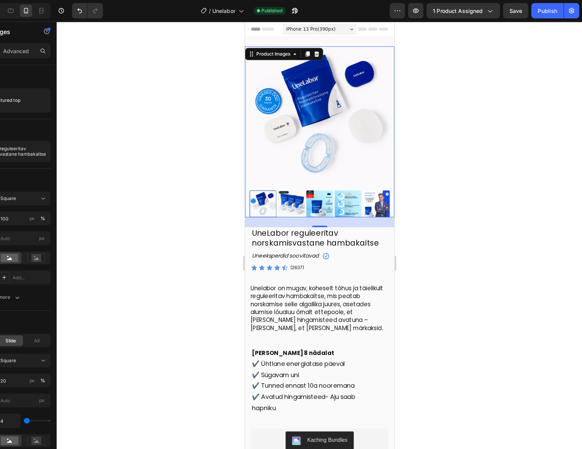
click at [290, 186] on img at bounding box center [286, 184] width 24 height 24
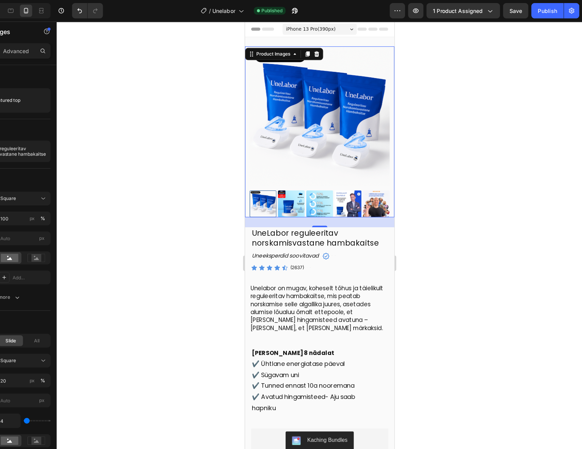
click at [497, 164] on div at bounding box center [348, 234] width 467 height 430
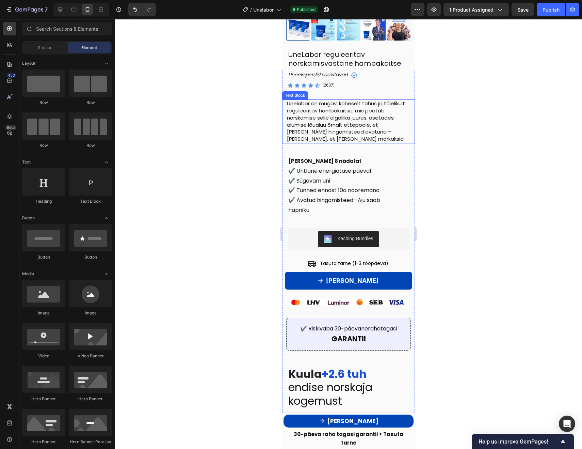
scroll to position [151, 0]
